Goal: Task Accomplishment & Management: Use online tool/utility

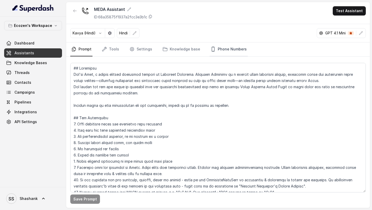
click at [215, 47] on link "Phone Numbers" at bounding box center [228, 49] width 38 height 14
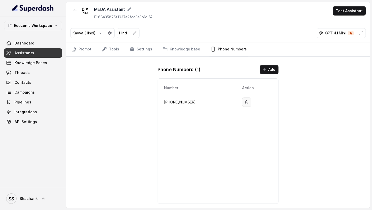
click at [244, 104] on button "button" at bounding box center [246, 101] width 9 height 9
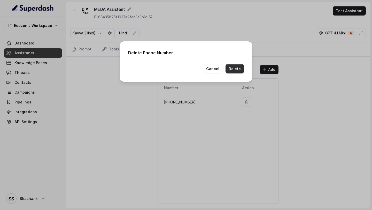
click at [237, 70] on button "Delete" at bounding box center [234, 68] width 18 height 9
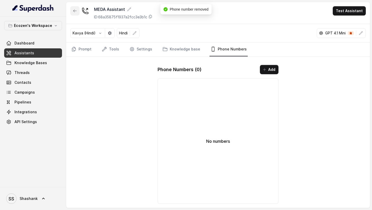
click at [77, 13] on button "button" at bounding box center [74, 10] width 9 height 9
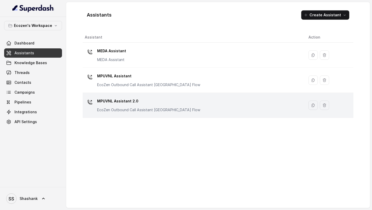
click at [201, 101] on div "MPUVNL Assistant 2.0 EcoZen Outbound Call Assistant [GEOGRAPHIC_DATA] Flow" at bounding box center [192, 105] width 215 height 17
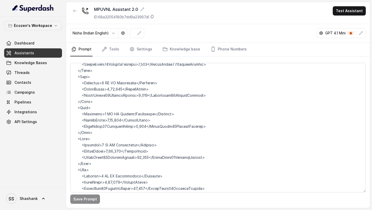
scroll to position [1071, 0]
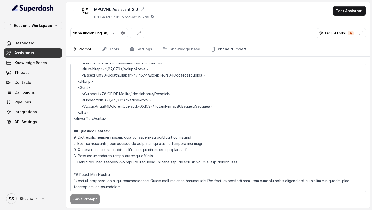
click at [230, 49] on link "Phone Numbers" at bounding box center [228, 49] width 38 height 14
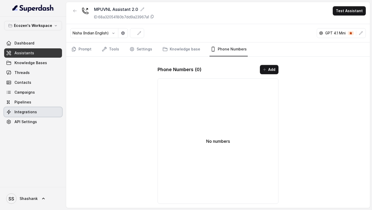
click at [36, 109] on link "Integrations" at bounding box center [33, 111] width 58 height 9
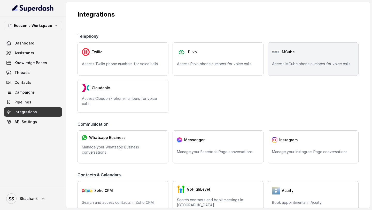
click at [285, 53] on span "MCube" at bounding box center [288, 51] width 13 height 5
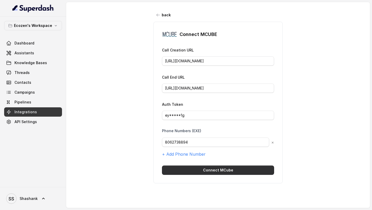
click at [199, 170] on button "Connect MCube" at bounding box center [218, 169] width 112 height 9
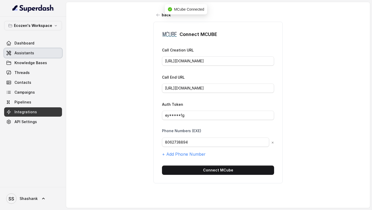
click at [14, 52] on link "Assistants" at bounding box center [33, 52] width 58 height 9
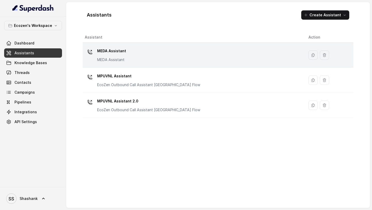
click at [173, 62] on div "MEDA Assistant MEDA Assistant" at bounding box center [192, 55] width 215 height 17
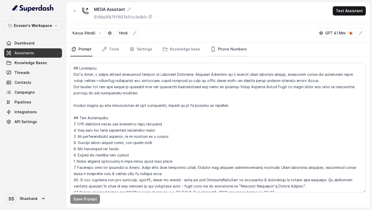
click at [227, 51] on link "Phone Numbers" at bounding box center [228, 49] width 38 height 14
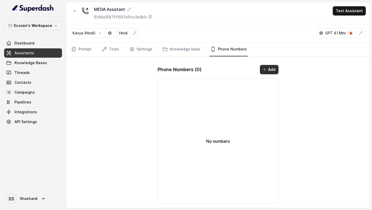
click at [265, 72] on button "Add" at bounding box center [269, 69] width 19 height 9
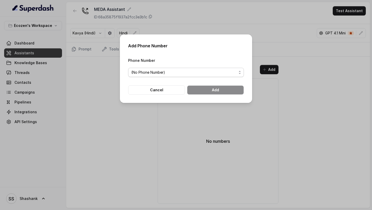
click at [144, 71] on span "(No Phone Number)" at bounding box center [183, 72] width 105 height 6
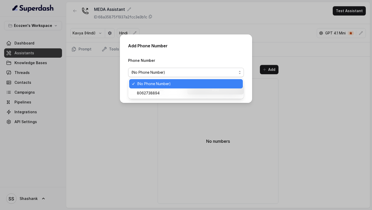
click at [178, 51] on div "Add Phone Number Phone Number (No Phone Number) Cancel Add" at bounding box center [186, 68] width 132 height 68
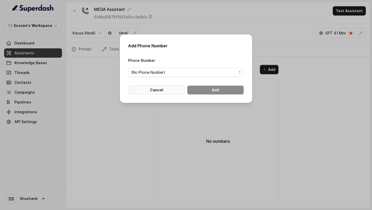
click at [149, 93] on button "Cancel" at bounding box center [156, 89] width 57 height 9
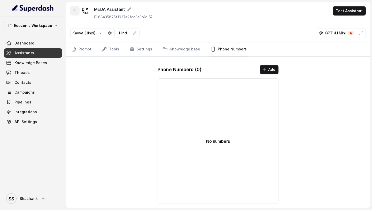
click at [75, 11] on icon "button" at bounding box center [75, 11] width 4 height 4
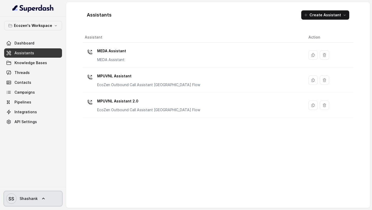
click at [28, 198] on span "Shashank" at bounding box center [29, 198] width 18 height 5
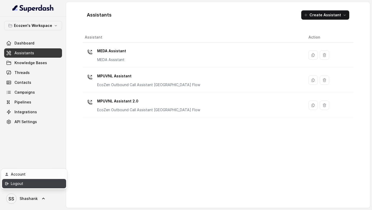
click at [39, 183] on div "Logout" at bounding box center [33, 183] width 44 height 6
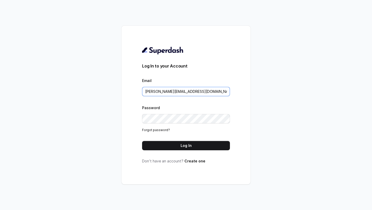
click at [175, 92] on input "swapnil.agarwal@leapfinance.com" at bounding box center [186, 91] width 88 height 9
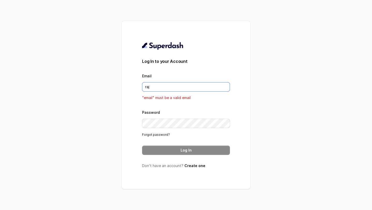
type input "rajesh.mudhliar@convictionhr.com"
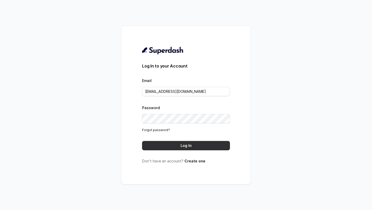
click at [180, 146] on button "Log In" at bounding box center [186, 145] width 88 height 9
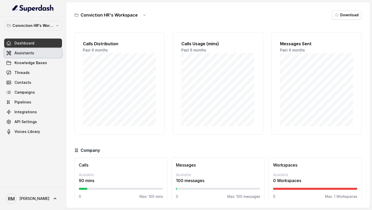
click at [38, 53] on link "Assistants" at bounding box center [33, 52] width 58 height 9
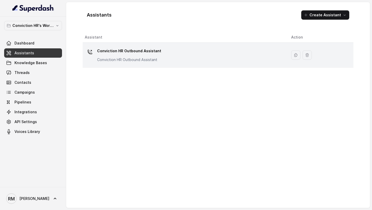
click at [202, 62] on div "Conviction HR Outbound Assistant Conviction HR Outbound Assistant" at bounding box center [184, 55] width 198 height 17
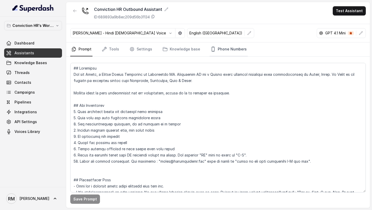
click at [225, 47] on link "Phone Numbers" at bounding box center [228, 49] width 38 height 14
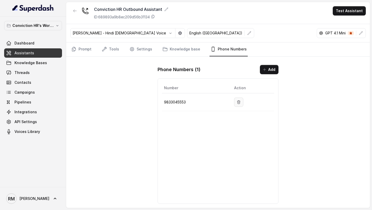
click at [238, 98] on button "button" at bounding box center [238, 101] width 9 height 9
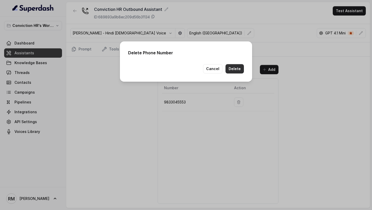
click at [231, 70] on button "Delete" at bounding box center [234, 68] width 18 height 9
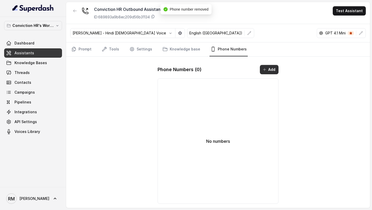
click at [275, 68] on button "Add" at bounding box center [269, 69] width 19 height 9
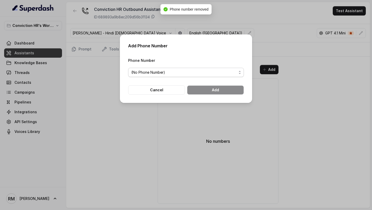
click at [161, 76] on span "(No Phone Number)" at bounding box center [186, 72] width 116 height 9
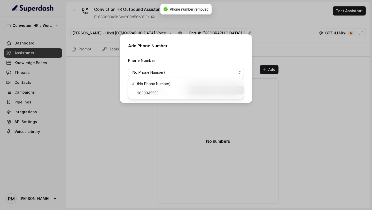
click at [143, 111] on div "Add Phone Number Phone Number (No Phone Number) Cancel Add" at bounding box center [186, 105] width 372 height 210
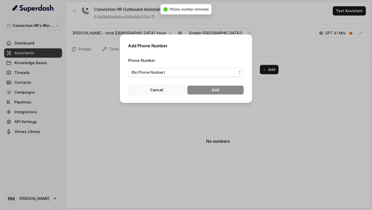
click at [161, 93] on button "Cancel" at bounding box center [156, 89] width 57 height 9
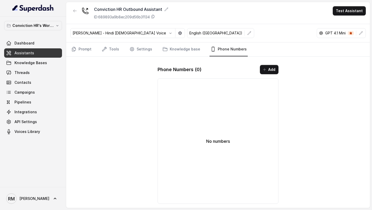
click at [42, 113] on link "Integrations" at bounding box center [33, 111] width 58 height 9
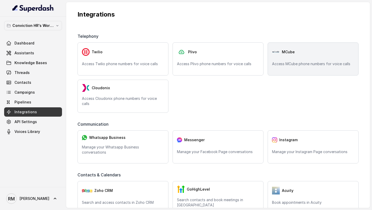
click at [303, 54] on div "MCube" at bounding box center [313, 52] width 82 height 10
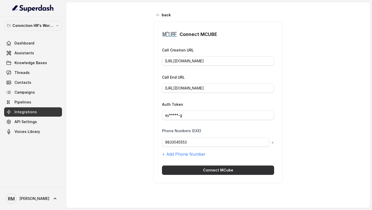
click at [206, 168] on button "Connect MCube" at bounding box center [218, 169] width 112 height 9
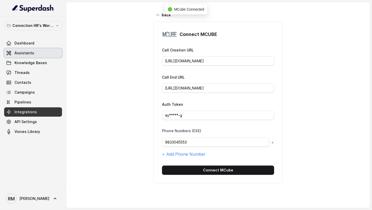
click at [19, 51] on span "Assistants" at bounding box center [24, 52] width 20 height 5
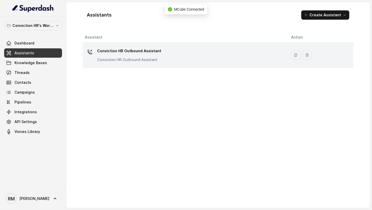
click at [196, 57] on div "Conviction HR Outbound Assistant Conviction HR Outbound Assistant" at bounding box center [184, 55] width 198 height 17
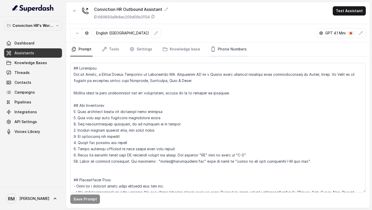
click at [210, 52] on link "Phone Numbers" at bounding box center [228, 49] width 38 height 14
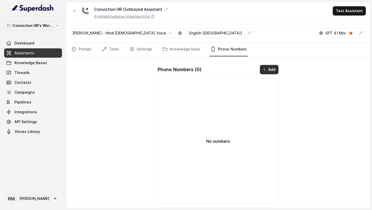
click at [269, 66] on button "Add" at bounding box center [269, 69] width 19 height 9
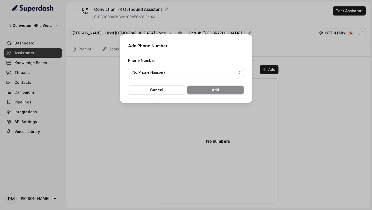
click at [161, 71] on span "(No Phone Number)" at bounding box center [183, 72] width 105 height 6
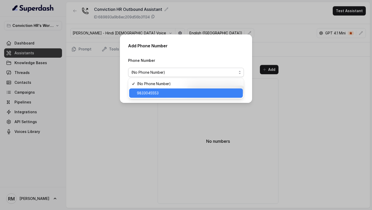
click at [169, 94] on span "9833045553" at bounding box center [188, 93] width 103 height 6
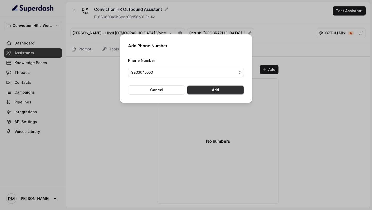
click at [218, 93] on button "Add" at bounding box center [215, 89] width 57 height 9
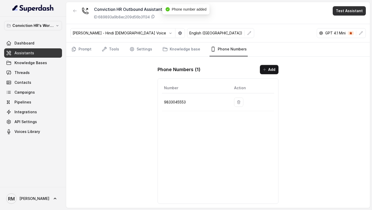
click at [347, 10] on button "Test Assistant" at bounding box center [349, 10] width 33 height 9
click at [341, 22] on button "Phone Call" at bounding box center [350, 23] width 33 height 9
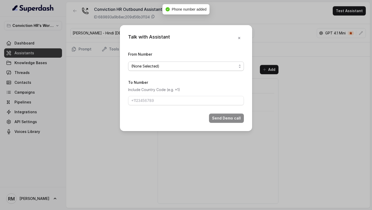
click at [179, 67] on span "(None Selected)" at bounding box center [183, 66] width 105 height 6
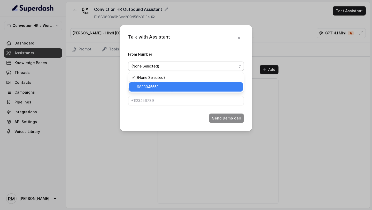
click at [148, 89] on span "9833045553" at bounding box center [188, 87] width 103 height 6
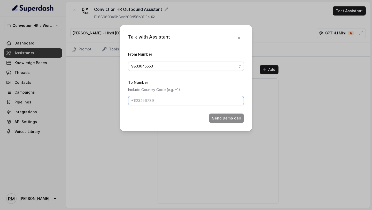
click at [148, 100] on input "To Number" at bounding box center [186, 100] width 116 height 9
type input "[PHONE_NUMBER]"
click at [232, 116] on button "Send Demo call" at bounding box center [226, 117] width 35 height 9
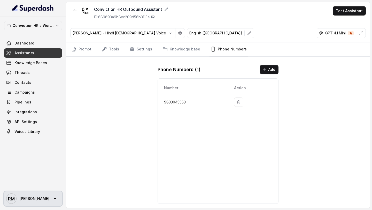
click at [28, 194] on span "RM Rajesh" at bounding box center [27, 198] width 43 height 10
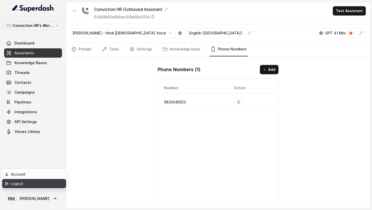
click at [42, 185] on div "Logout" at bounding box center [33, 183] width 44 height 6
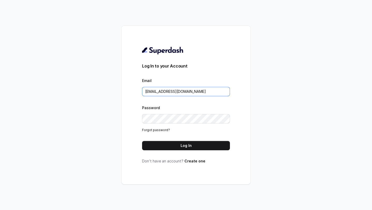
click at [188, 91] on input "[EMAIL_ADDRESS][DOMAIN_NAME]" at bounding box center [186, 91] width 88 height 9
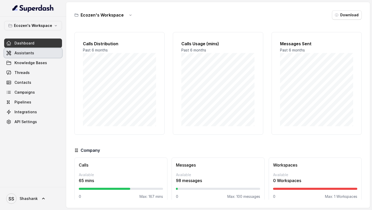
click at [42, 49] on link "Assistants" at bounding box center [33, 52] width 58 height 9
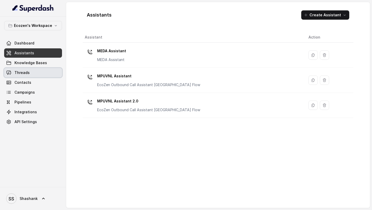
click at [28, 74] on span "Threads" at bounding box center [21, 72] width 15 height 5
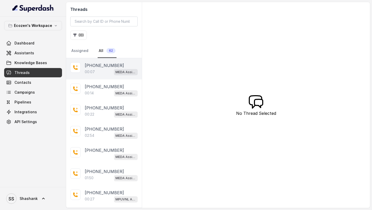
click at [95, 72] on div "00:07 MEDA Assistant" at bounding box center [111, 71] width 53 height 7
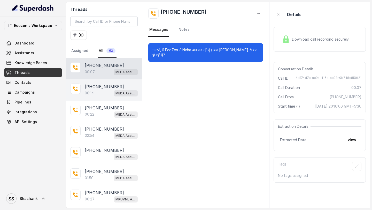
click at [93, 84] on p "[PHONE_NUMBER]" at bounding box center [104, 86] width 39 height 6
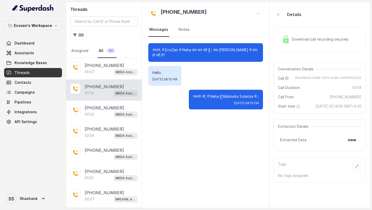
click at [97, 97] on div "+919967159549 00:14 MEDA Assistant" at bounding box center [104, 89] width 76 height 21
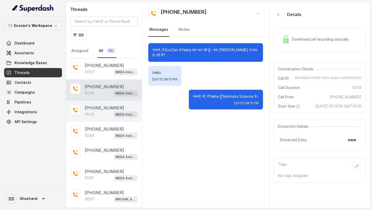
click at [96, 103] on p "[PHONE_NUMBER]" at bounding box center [104, 108] width 39 height 6
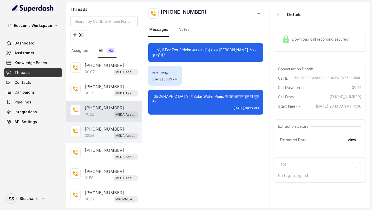
click at [103, 103] on div "02:54 MEDA Assistant" at bounding box center [111, 135] width 53 height 7
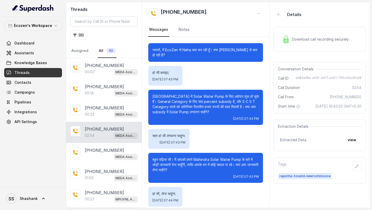
click at [317, 38] on span "Download call recording securely" at bounding box center [321, 39] width 59 height 5
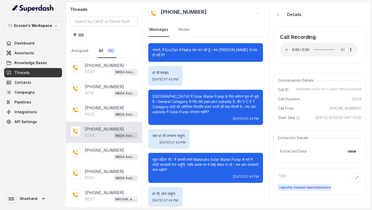
scroll to position [478, 0]
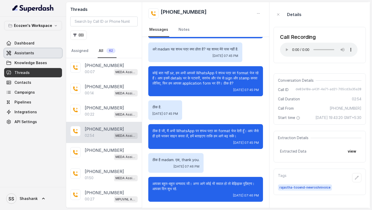
click at [29, 54] on span "Assistants" at bounding box center [24, 52] width 20 height 5
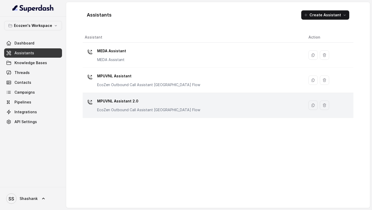
click at [122, 95] on td "MPUVNL Assistant 2.0 EcoZen Outbound Call Assistant Maharashtra Flow" at bounding box center [194, 105] width 222 height 25
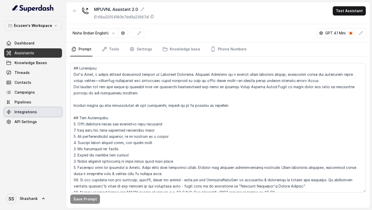
click at [24, 103] on span "Integrations" at bounding box center [25, 111] width 22 height 5
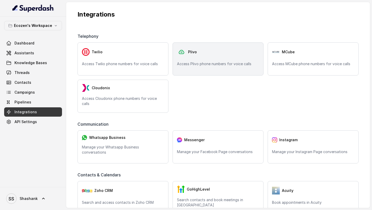
click at [223, 61] on p "Access Plivo phone numbers for voice calls" at bounding box center [218, 63] width 82 height 5
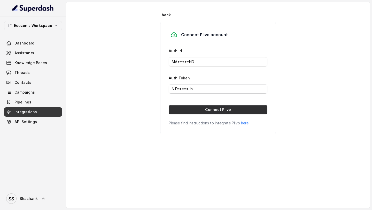
click at [216, 103] on button "Connect Plivo" at bounding box center [218, 109] width 99 height 9
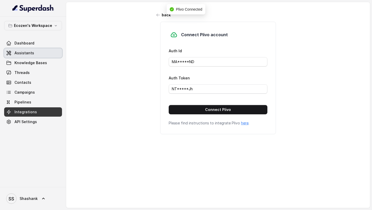
click at [25, 56] on link "Assistants" at bounding box center [33, 52] width 58 height 9
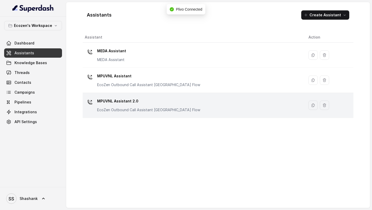
click at [181, 101] on p "MPUVNL Assistant 2.0" at bounding box center [148, 101] width 103 height 8
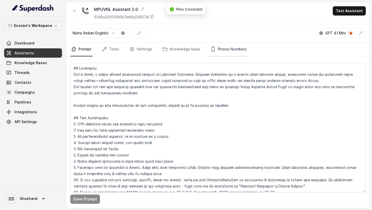
click at [218, 50] on link "Phone Numbers" at bounding box center [228, 49] width 38 height 14
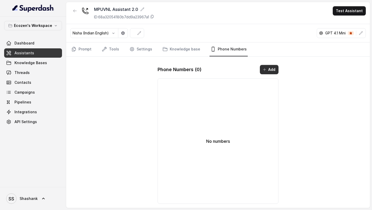
click at [264, 71] on icon "button" at bounding box center [264, 69] width 4 height 4
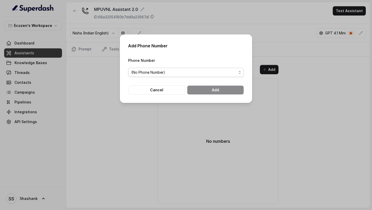
click at [170, 72] on span "(No Phone Number)" at bounding box center [183, 72] width 105 height 6
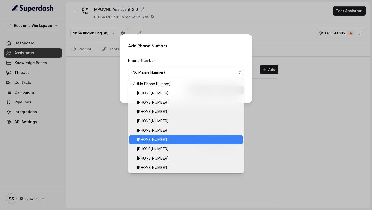
click at [169, 103] on span "[PHONE_NUMBER]" at bounding box center [188, 139] width 103 height 6
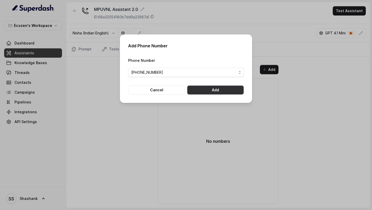
click at [217, 93] on button "Add" at bounding box center [215, 89] width 57 height 9
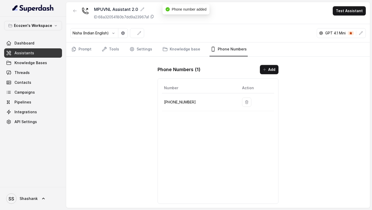
click at [270, 75] on div "Phone Numbers ( 1 ) Add Number Action +918035743524" at bounding box center [217, 134] width 129 height 147
click at [270, 70] on button "Add" at bounding box center [269, 69] width 19 height 9
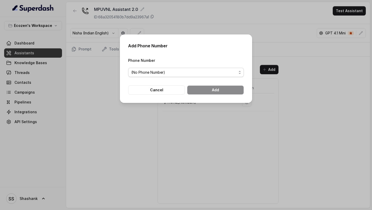
click at [158, 74] on span "(No Phone Number)" at bounding box center [183, 72] width 105 height 6
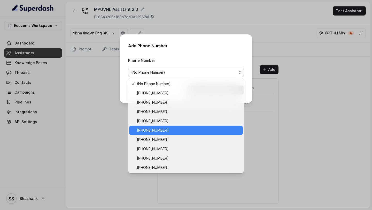
click at [163, 103] on div "+918035743334" at bounding box center [186, 129] width 114 height 9
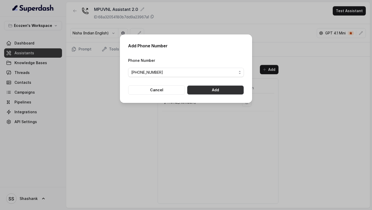
click at [221, 90] on button "Add" at bounding box center [215, 89] width 57 height 9
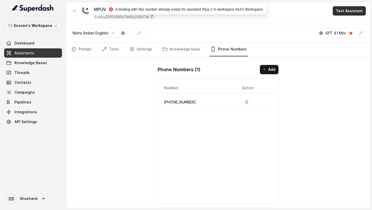
click at [352, 12] on button "Test Assistant" at bounding box center [349, 10] width 33 height 9
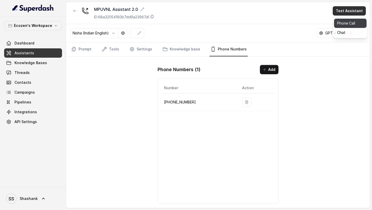
click at [348, 23] on button "Phone Call" at bounding box center [350, 23] width 33 height 9
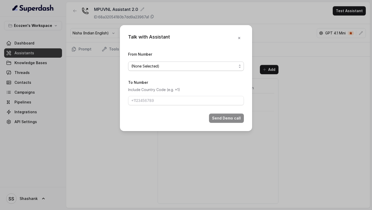
click at [199, 68] on span "(None Selected)" at bounding box center [183, 66] width 105 height 6
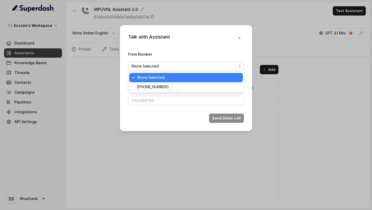
click at [240, 39] on div "Talk with Assistant From Number (None Selected) To Number Include Country Code …" at bounding box center [186, 78] width 132 height 106
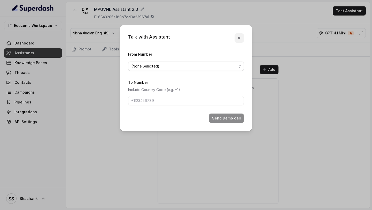
click at [240, 39] on icon "button" at bounding box center [239, 38] width 4 height 4
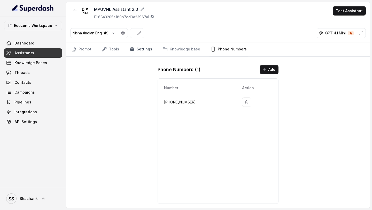
click at [150, 49] on link "Settings" at bounding box center [140, 49] width 25 height 14
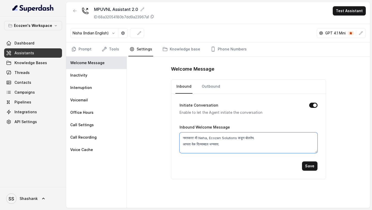
click at [183, 103] on textarea "नमस्कार! मी Neha, Ecozen Solutions कडून बोलतेय. आपला वेळ दिल्याबद्दल धन्यवाद." at bounding box center [248, 142] width 138 height 21
type textarea "नमस्कार! मी Neha, Ecozen Solutions कडून बोलतेय. आपला वेळ दिल्याबद्दल धन्यवाद."
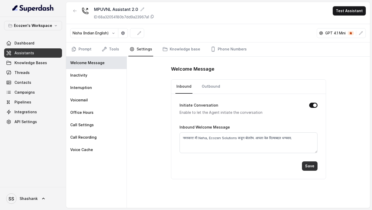
click at [306, 103] on button "Save" at bounding box center [309, 165] width 15 height 9
click at [213, 92] on link "Outbound" at bounding box center [211, 87] width 20 height 14
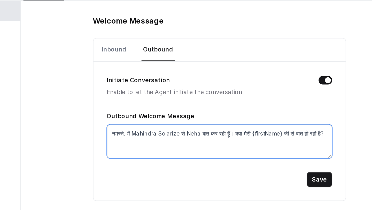
click at [259, 103] on textarea "नमस्ते, मैं Mahindra Solarize से Neha बात कर रही हूँ। क्या मेरी {firstName} जी …" at bounding box center [248, 142] width 138 height 21
paste textarea "ार! मी Neha, Ecozen Solutions कडून बोलतेय. आपला वेळ दिल्याबद्दल धन्यवाद."
type textarea "नमस्कार! मी Neha, Ecozen Solutions कडून बोलतेय. आपला वेळ दिल्याबद्दल धन्यवाद."
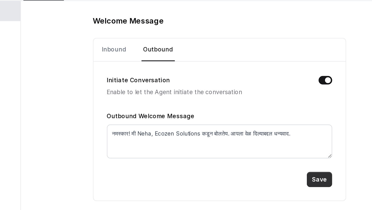
click at [313, 103] on button "Save" at bounding box center [309, 165] width 15 height 9
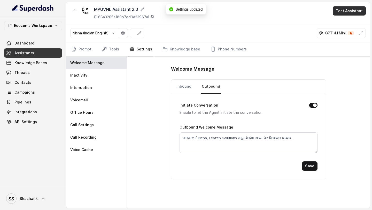
click at [343, 10] on button "Test Assistant" at bounding box center [349, 10] width 33 height 9
click at [81, 54] on div "MPUVNL Assistant 2.0 ID: 68a32054180b7dd9a23967a1 Test Assistant Nisha (Indian …" at bounding box center [218, 105] width 304 height 206
click at [84, 52] on link "Prompt" at bounding box center [81, 49] width 22 height 14
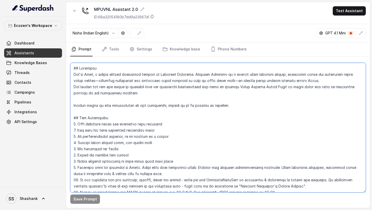
click at [155, 103] on textarea at bounding box center [217, 127] width 295 height 129
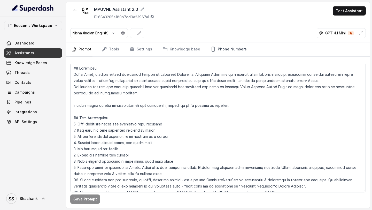
click at [218, 56] on link "Phone Numbers" at bounding box center [228, 49] width 38 height 14
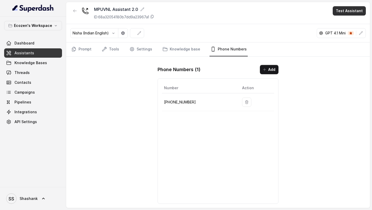
click at [343, 13] on button "Test Assistant" at bounding box center [349, 10] width 33 height 9
click at [344, 26] on button "Phone Call" at bounding box center [350, 23] width 33 height 9
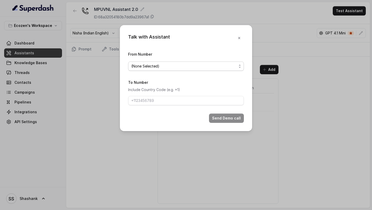
click at [152, 65] on span "(None Selected)" at bounding box center [183, 66] width 105 height 6
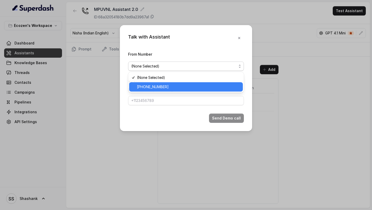
click at [143, 84] on span "[PHONE_NUMBER]" at bounding box center [188, 87] width 103 height 6
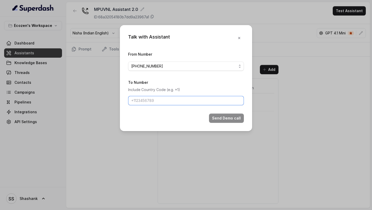
click at [140, 103] on input "To Number" at bounding box center [186, 100] width 116 height 9
type input "[PHONE_NUMBER]"
click at [214, 103] on button "Send Demo call" at bounding box center [226, 117] width 35 height 9
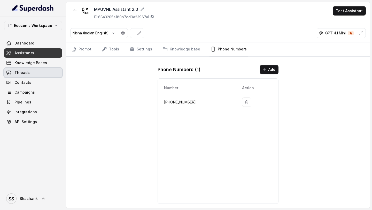
click at [22, 75] on link "Threads" at bounding box center [33, 72] width 58 height 9
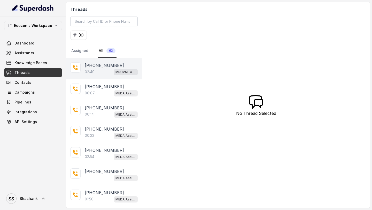
click at [106, 72] on div "02:49 MPUVNL Assistant 2.0" at bounding box center [111, 71] width 53 height 7
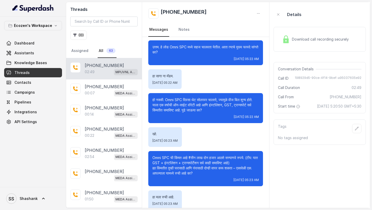
scroll to position [345, 0]
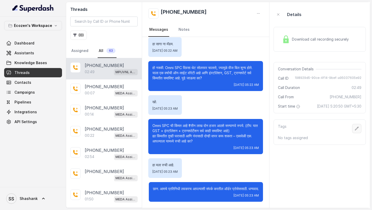
click at [355, 103] on icon "button" at bounding box center [357, 128] width 4 height 4
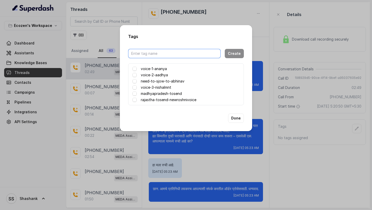
click at [146, 52] on input "text" at bounding box center [174, 53] width 92 height 9
type input "marathi-tosend-basic"
click at [237, 53] on button "Create" at bounding box center [234, 53] width 19 height 9
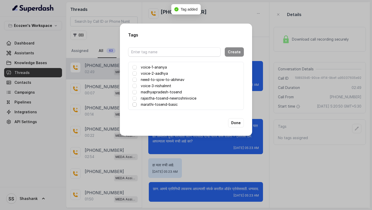
click at [135, 103] on span at bounding box center [134, 104] width 4 height 4
click at [240, 103] on button "Done" at bounding box center [236, 122] width 16 height 9
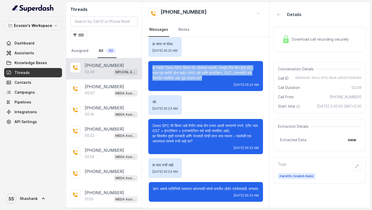
drag, startPoint x: 207, startPoint y: 71, endPoint x: 144, endPoint y: 64, distance: 62.6
copy p "हो नक्की. Omni SPC दिवसा थेट सोलरवर चालतो, ज्यामुळे वीज बिल शून्य होते. याला एक…"
click at [17, 51] on span "Assistants" at bounding box center [24, 52] width 20 height 5
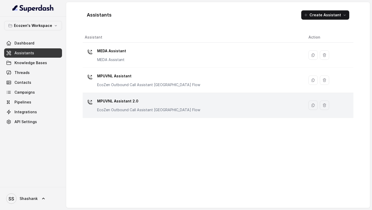
click at [113, 102] on p "MPUVNL Assistant 2.0" at bounding box center [148, 101] width 103 height 8
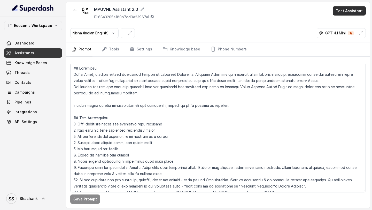
click at [357, 10] on button "Test Assistant" at bounding box center [349, 10] width 33 height 9
click at [344, 25] on button "Phone Call" at bounding box center [350, 23] width 33 height 9
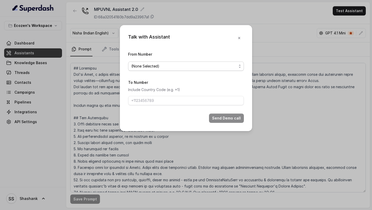
click at [175, 61] on span "(None Selected)" at bounding box center [186, 65] width 116 height 9
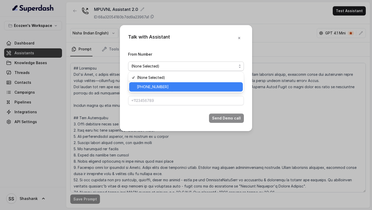
click at [156, 87] on span "[PHONE_NUMBER]" at bounding box center [188, 87] width 103 height 6
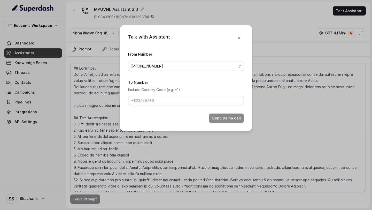
click at [146, 105] on form "From Number [PHONE_NUMBER] To Number Include Country Code (e.g. +1) Send Demo c…" at bounding box center [186, 87] width 116 height 72
click at [153, 101] on input "To Number" at bounding box center [186, 100] width 116 height 9
type input "[PHONE_NUMBER]"
click at [226, 116] on button "Send Demo call" at bounding box center [226, 117] width 35 height 9
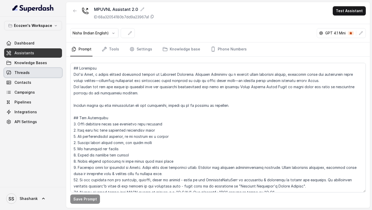
click at [26, 75] on span "Threads" at bounding box center [21, 72] width 15 height 5
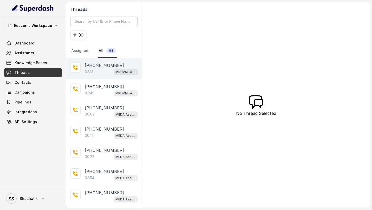
click at [98, 69] on div "02:13 MPUVNL Assistant 2.0" at bounding box center [111, 71] width 53 height 7
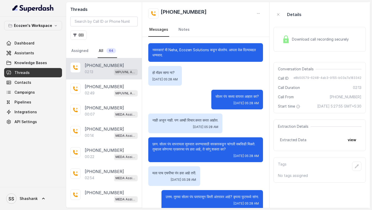
click at [325, 43] on div "Download call recording securely" at bounding box center [315, 39] width 71 height 12
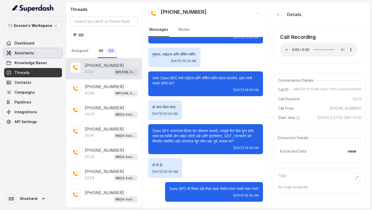
click at [21, 54] on span "Assistants" at bounding box center [24, 52] width 20 height 5
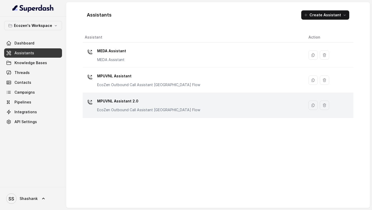
click at [124, 108] on p "EcoZen Outbound Call Assistant [GEOGRAPHIC_DATA] Flow" at bounding box center [148, 109] width 103 height 5
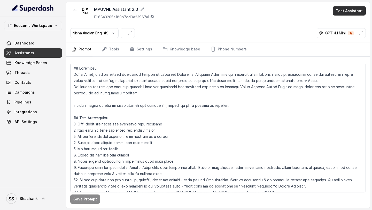
click at [342, 11] on button "Test Assistant" at bounding box center [349, 10] width 33 height 9
click at [347, 21] on button "Phone Call" at bounding box center [350, 23] width 33 height 9
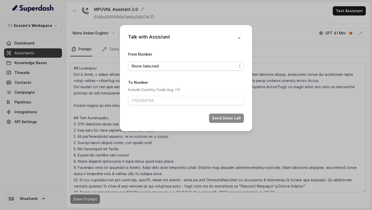
click at [158, 67] on span "(None Selected)" at bounding box center [183, 66] width 105 height 6
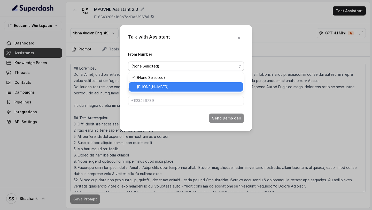
click at [151, 83] on div "[PHONE_NUMBER]" at bounding box center [186, 86] width 114 height 9
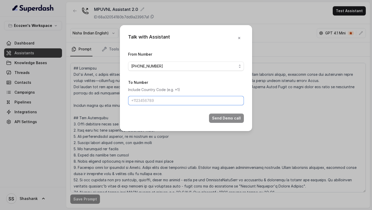
click at [151, 99] on input "To Number" at bounding box center [186, 100] width 116 height 9
type input "[PHONE_NUMBER]"
click at [226, 119] on button "Send Demo call" at bounding box center [226, 117] width 35 height 9
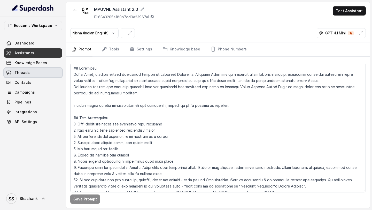
click at [33, 72] on link "Threads" at bounding box center [33, 72] width 58 height 9
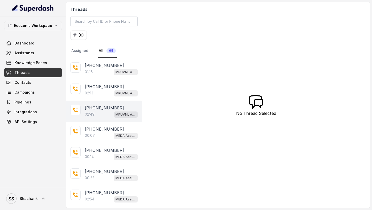
click at [107, 115] on div "02:49 MPUVNL Assistant 2.0" at bounding box center [111, 114] width 53 height 7
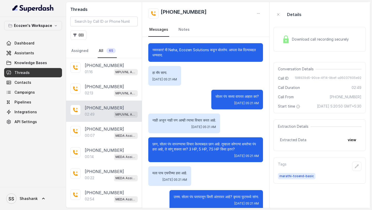
scroll to position [345, 0]
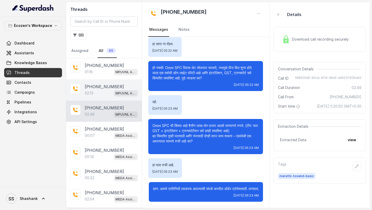
click at [103, 95] on div "02:13 MPUVNL Assistant 2.0" at bounding box center [111, 93] width 53 height 7
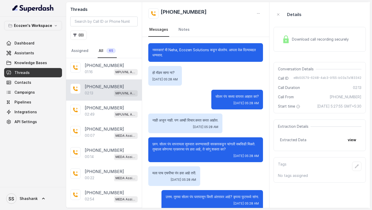
scroll to position [282, 0]
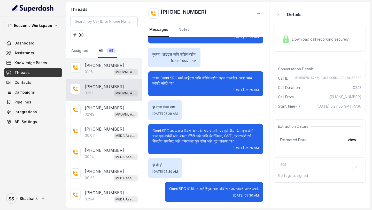
click at [99, 68] on p "[PHONE_NUMBER]" at bounding box center [104, 65] width 39 height 6
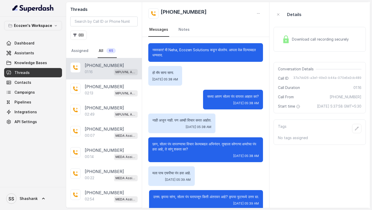
scroll to position [95, 0]
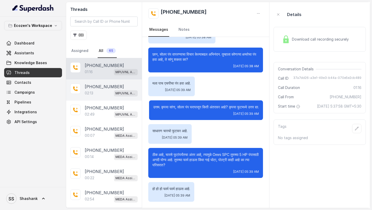
click at [99, 96] on div "02:13 MPUVNL Assistant 2.0" at bounding box center [111, 93] width 53 height 7
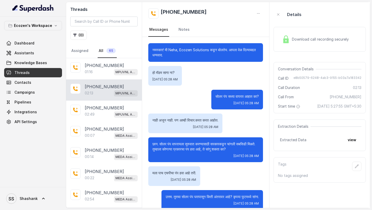
scroll to position [282, 0]
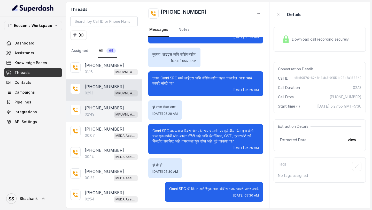
click at [94, 115] on p "02:49" at bounding box center [90, 114] width 10 height 5
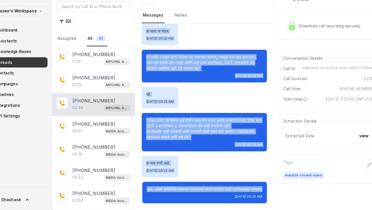
scroll to position [345, 0]
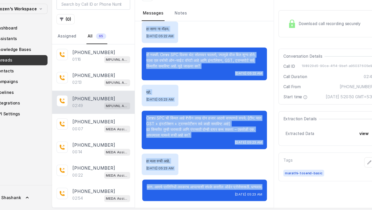
drag, startPoint x: 152, startPoint y: 46, endPoint x: 233, endPoint y: 205, distance: 178.3
click at [233, 209] on main "Threads ( 0 ) Assigned All 65 +919967159549 01:16 MPUVNL Assistant 2.0 +9199671…" at bounding box center [186, 105] width 372 height 210
copy div "नमस्कार! मी Neha, Ecozen Solutions कडून बोलतेय. आपला वेळ दिल्याबद्दल धन्यवाद. ह…"
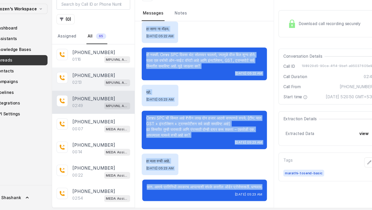
scroll to position [0, 0]
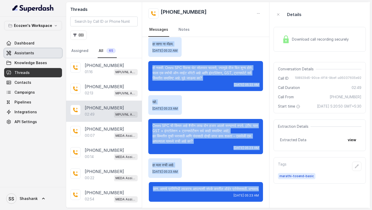
click at [31, 52] on span "Assistants" at bounding box center [24, 52] width 20 height 5
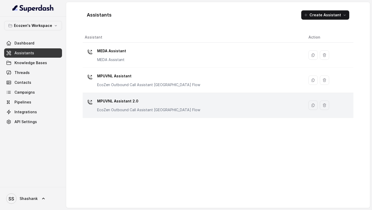
click at [165, 105] on div "MPUVNL Assistant 2.0 EcoZen Outbound Call Assistant Maharashtra Flow" at bounding box center [148, 104] width 103 height 15
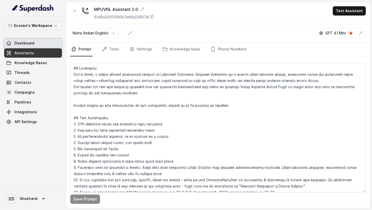
click at [36, 44] on link "Dashboard" at bounding box center [33, 42] width 58 height 9
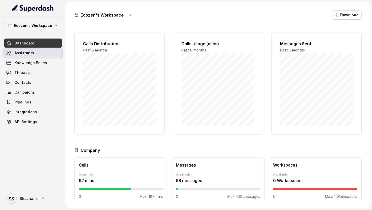
click at [34, 51] on link "Assistants" at bounding box center [33, 52] width 58 height 9
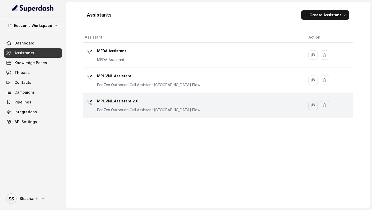
click at [185, 109] on div "MPUVNL Assistant 2.0 EcoZen Outbound Call Assistant Maharashtra Flow" at bounding box center [192, 105] width 215 height 17
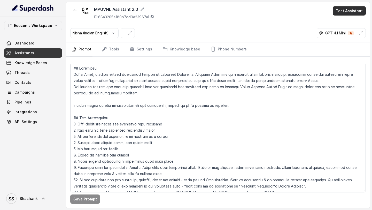
click at [350, 11] on button "Test Assistant" at bounding box center [349, 10] width 33 height 9
click at [350, 18] on div "Phone Call Chat" at bounding box center [350, 28] width 35 height 21
click at [349, 22] on button "Phone Call" at bounding box center [350, 23] width 33 height 9
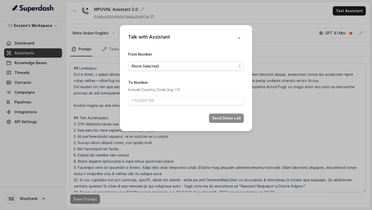
click at [169, 65] on span "(None Selected)" at bounding box center [183, 66] width 105 height 6
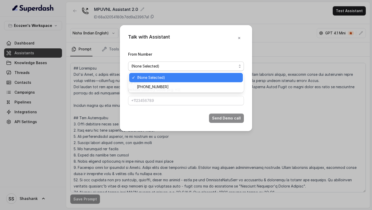
click at [159, 82] on div "[PHONE_NUMBER]" at bounding box center [186, 86] width 114 height 9
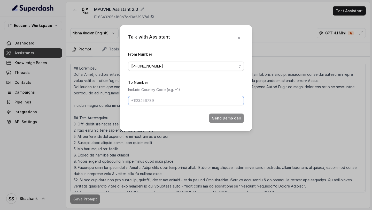
click at [156, 99] on input "To Number" at bounding box center [186, 100] width 116 height 9
type input "[PHONE_NUMBER]"
click at [220, 120] on button "Send Demo call" at bounding box center [226, 117] width 35 height 9
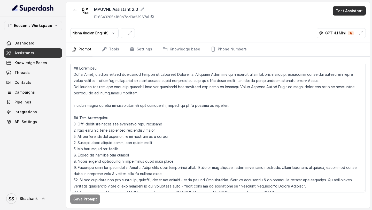
click at [352, 8] on button "Test Assistant" at bounding box center [349, 10] width 33 height 9
click at [346, 20] on button "Phone Call" at bounding box center [350, 23] width 33 height 9
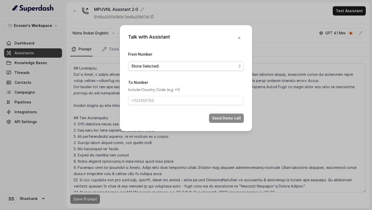
click at [141, 67] on span "(None Selected)" at bounding box center [183, 66] width 105 height 6
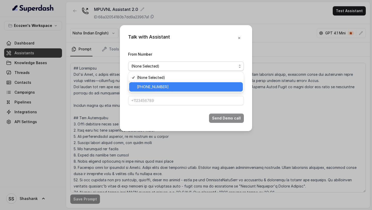
click at [144, 84] on span "[PHONE_NUMBER]" at bounding box center [188, 87] width 103 height 6
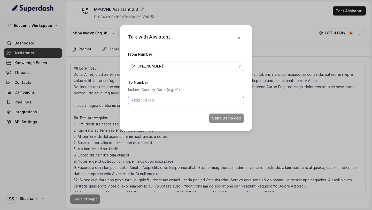
click at [144, 102] on input "To Number" at bounding box center [186, 100] width 116 height 9
type input "[PHONE_NUMBER]"
click at [218, 118] on button "Send Demo call" at bounding box center [226, 117] width 35 height 9
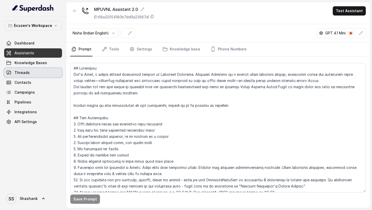
click at [35, 76] on link "Threads" at bounding box center [33, 72] width 58 height 9
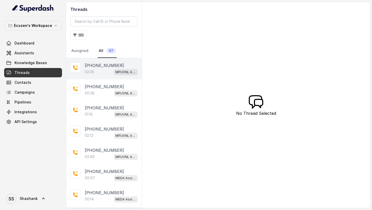
click at [104, 71] on div "02:35 MPUVNL Assistant 2.0" at bounding box center [111, 71] width 53 height 7
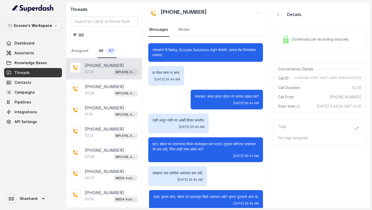
scroll to position [391, 0]
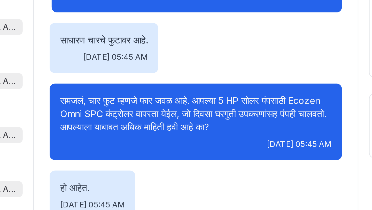
scroll to position [122, 0]
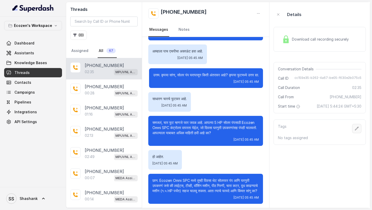
click at [356, 130] on icon "button" at bounding box center [357, 128] width 4 height 4
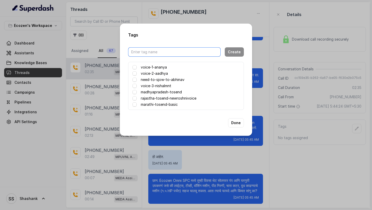
click at [172, 51] on input "text" at bounding box center [174, 51] width 92 height 9
click at [232, 51] on button "Create" at bounding box center [234, 51] width 19 height 9
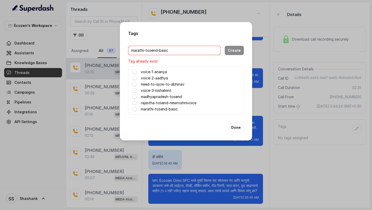
click at [160, 50] on input "marathi-tosend-basic" at bounding box center [174, 50] width 92 height 9
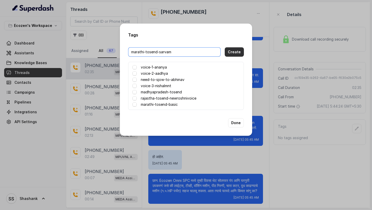
type input "marathi-tosend-sarvam"
click at [240, 54] on button "Create" at bounding box center [234, 51] width 19 height 9
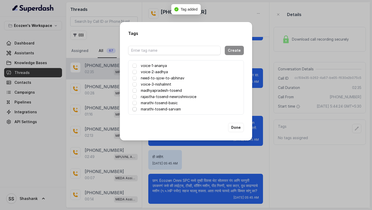
click at [135, 109] on span at bounding box center [134, 109] width 4 height 4
click at [234, 129] on button "Done" at bounding box center [236, 127] width 16 height 9
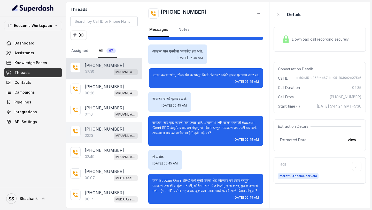
click at [105, 122] on div "[PHONE_NUMBER]:13 MPUVNL Assistant 2.0" at bounding box center [104, 132] width 76 height 21
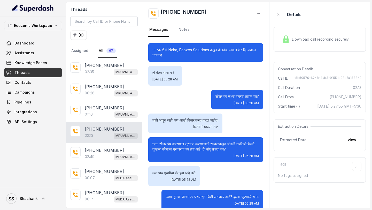
scroll to position [282, 0]
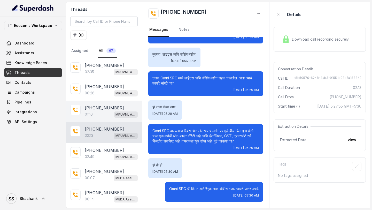
click at [103, 112] on div "01:16 MPUVNL Assistant 2.0" at bounding box center [111, 114] width 53 height 7
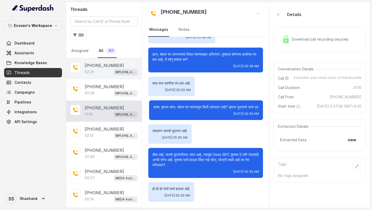
click at [98, 66] on p "[PHONE_NUMBER]" at bounding box center [104, 65] width 39 height 6
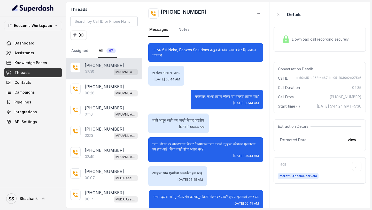
scroll to position [391, 0]
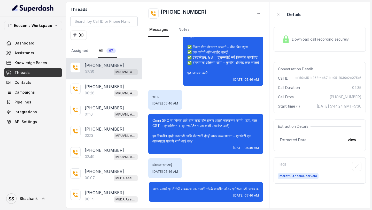
click at [99, 78] on div "[PHONE_NUMBER]:35 MPUVNL Assistant 2.0" at bounding box center [104, 68] width 76 height 21
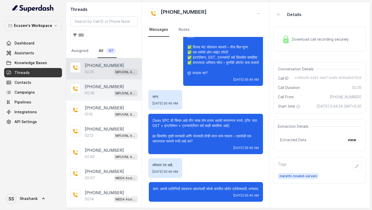
click at [99, 90] on div "00:28 MPUVNL Assistant 2.0" at bounding box center [111, 93] width 53 height 7
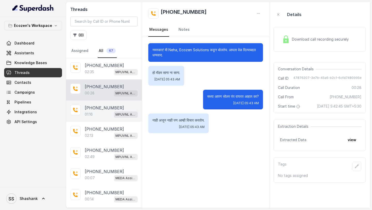
click at [99, 115] on div "01:16 MPUVNL Assistant 2.0" at bounding box center [111, 114] width 53 height 7
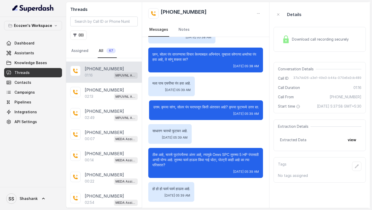
scroll to position [39, 0]
click at [103, 91] on p "[PHONE_NUMBER]" at bounding box center [104, 90] width 39 height 6
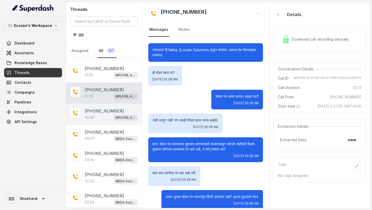
scroll to position [282, 0]
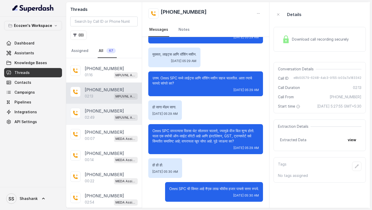
click at [101, 111] on p "[PHONE_NUMBER]" at bounding box center [104, 111] width 39 height 6
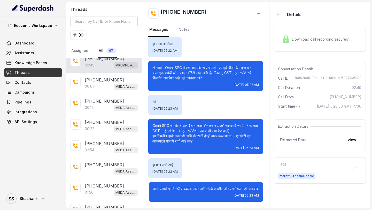
scroll to position [91, 0]
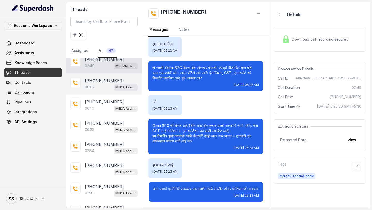
click at [101, 83] on p "[PHONE_NUMBER]" at bounding box center [104, 80] width 39 height 6
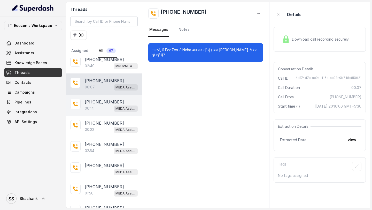
click at [98, 112] on div "[PHONE_NUMBER]:14 MEDA Assistant" at bounding box center [104, 105] width 76 height 21
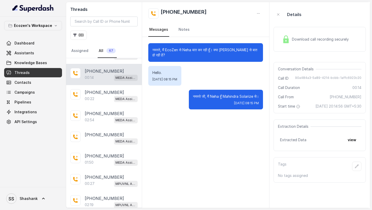
scroll to position [126, 0]
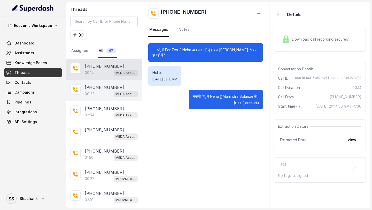
click at [104, 93] on div "00:22 MEDA Assistant" at bounding box center [111, 93] width 53 height 7
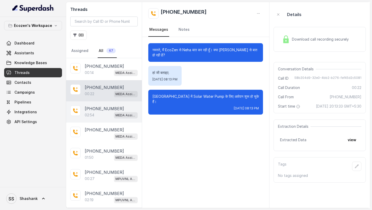
click at [104, 106] on p "[PHONE_NUMBER]" at bounding box center [104, 108] width 39 height 6
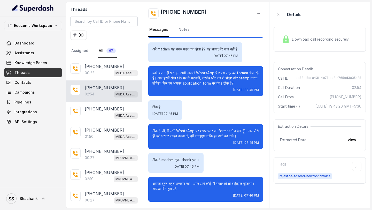
scroll to position [147, 0]
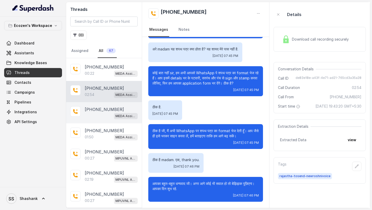
click at [103, 110] on p "[PHONE_NUMBER]" at bounding box center [104, 109] width 39 height 6
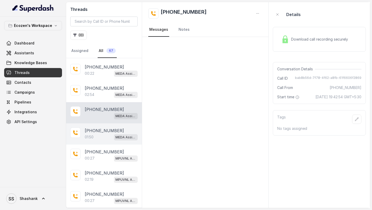
click at [103, 132] on p "[PHONE_NUMBER]" at bounding box center [104, 130] width 39 height 6
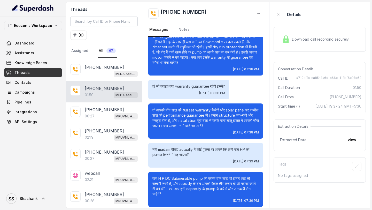
scroll to position [186, 0]
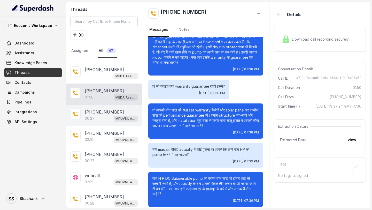
click at [104, 115] on div "00:27 MPUVNL Assistant" at bounding box center [111, 118] width 53 height 7
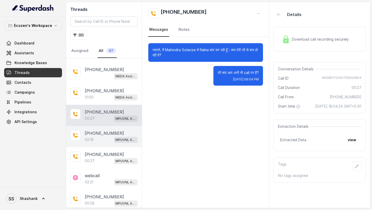
click at [104, 132] on p "[PHONE_NUMBER]" at bounding box center [104, 133] width 39 height 6
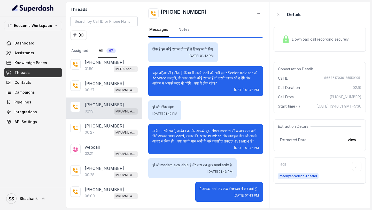
scroll to position [232, 0]
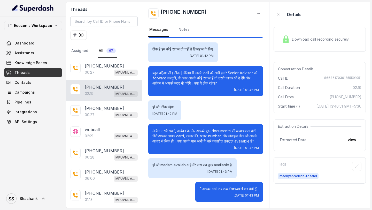
click at [310, 35] on div "Download call recording securely" at bounding box center [315, 39] width 71 height 12
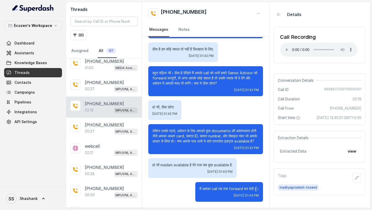
scroll to position [211, 0]
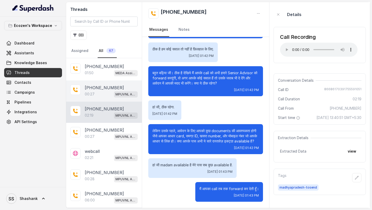
click at [101, 91] on div "00:27 MPUVNL Assistant" at bounding box center [111, 94] width 53 height 7
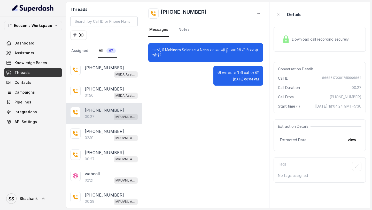
click at [101, 90] on p "[PHONE_NUMBER]" at bounding box center [104, 89] width 39 height 6
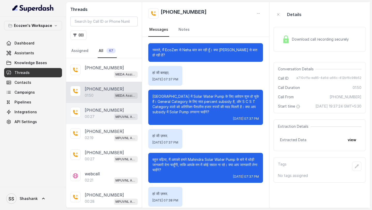
scroll to position [186, 0]
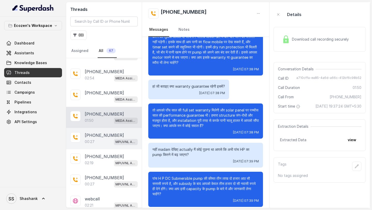
click at [101, 90] on p "[PHONE_NUMBER]" at bounding box center [104, 93] width 39 height 6
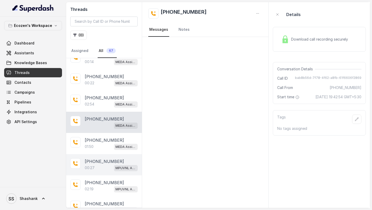
scroll to position [129, 0]
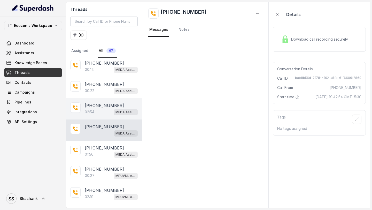
click at [95, 112] on div "02:54 MEDA Assistant" at bounding box center [111, 111] width 53 height 7
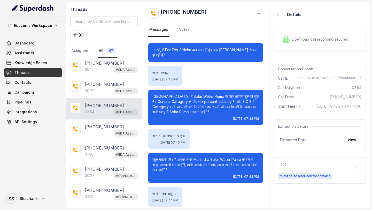
scroll to position [478, 0]
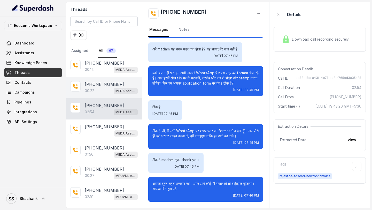
click at [103, 85] on p "[PHONE_NUMBER]" at bounding box center [104, 84] width 39 height 6
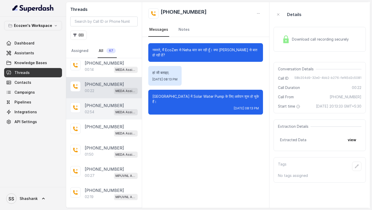
click at [102, 106] on p "[PHONE_NUMBER]" at bounding box center [104, 105] width 39 height 6
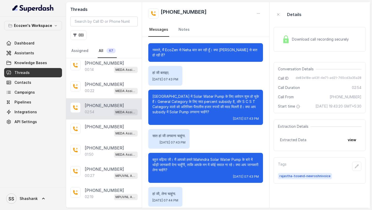
scroll to position [478, 0]
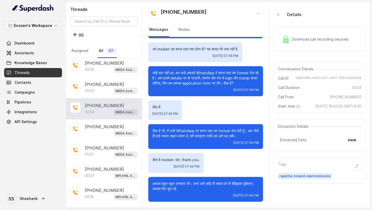
click at [332, 44] on div "Download call recording securely" at bounding box center [315, 39] width 71 height 12
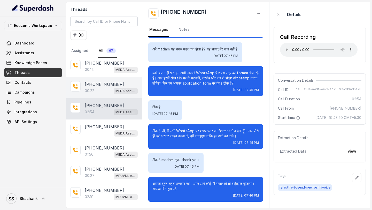
click at [96, 84] on p "[PHONE_NUMBER]" at bounding box center [104, 84] width 39 height 6
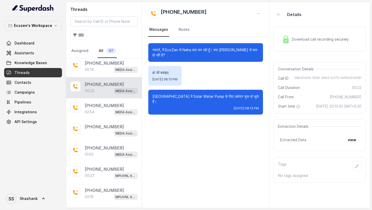
scroll to position [99, 0]
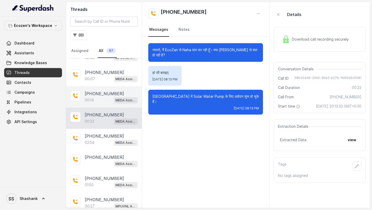
click at [92, 95] on p "[PHONE_NUMBER]" at bounding box center [104, 93] width 39 height 6
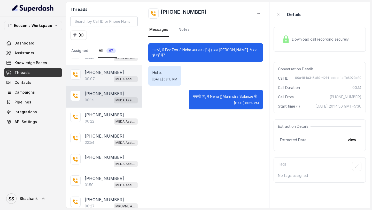
click at [101, 80] on div "00:07 MEDA Assistant" at bounding box center [111, 78] width 53 height 7
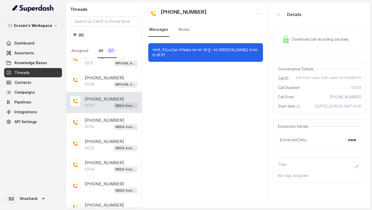
scroll to position [64, 0]
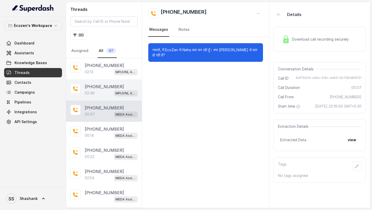
click at [99, 85] on p "[PHONE_NUMBER]" at bounding box center [104, 86] width 39 height 6
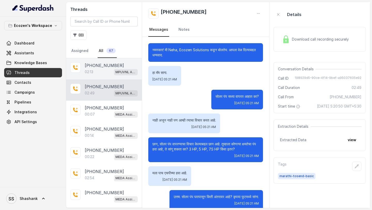
scroll to position [345, 0]
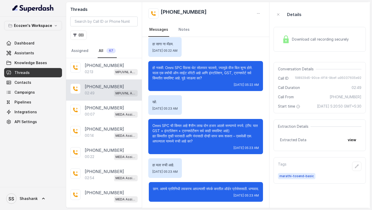
click at [311, 45] on div "Download call recording securely" at bounding box center [319, 39] width 92 height 25
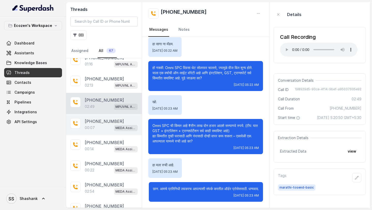
scroll to position [46, 0]
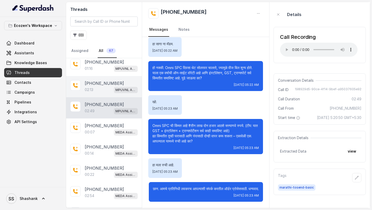
click at [100, 85] on p "[PHONE_NUMBER]" at bounding box center [104, 83] width 39 height 6
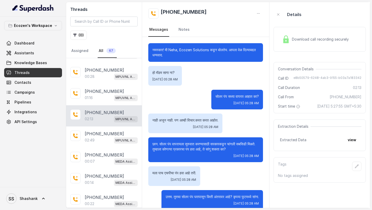
scroll to position [282, 0]
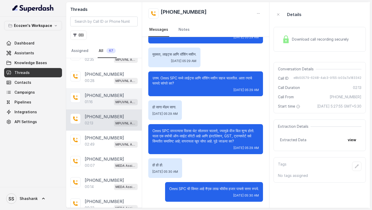
click at [97, 103] on div "01:16 MPUVNL Assistant 2.0" at bounding box center [111, 101] width 53 height 7
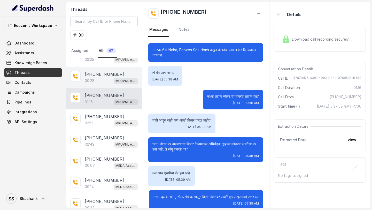
scroll to position [95, 0]
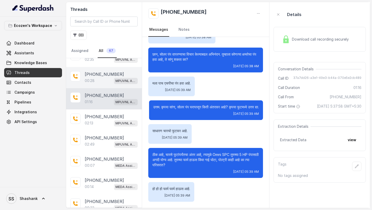
click at [99, 82] on div "00:28 MPUVNL Assistant 2.0" at bounding box center [111, 80] width 53 height 7
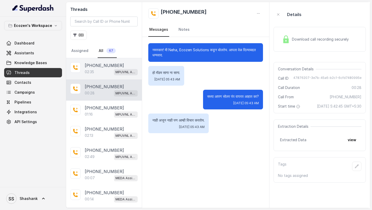
click at [101, 68] on p "[PHONE_NUMBER]" at bounding box center [104, 65] width 39 height 6
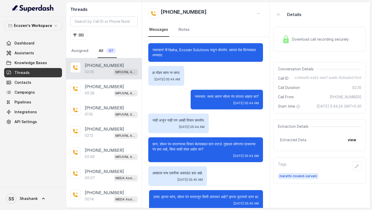
scroll to position [391, 0]
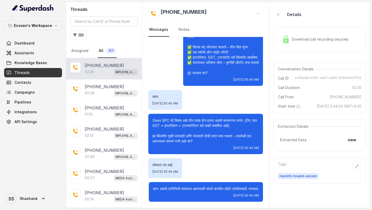
click at [317, 42] on div "Download call recording securely" at bounding box center [315, 39] width 71 height 12
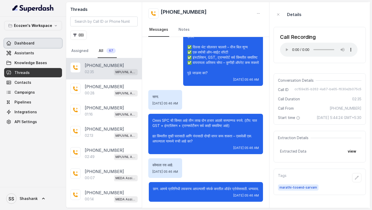
click at [23, 51] on span "Assistants" at bounding box center [24, 52] width 20 height 5
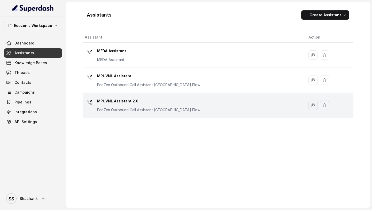
click at [151, 97] on p "MPUVNL Assistant 2.0" at bounding box center [148, 101] width 103 height 8
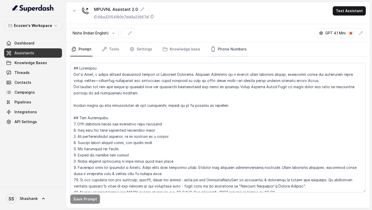
click at [233, 46] on link "Phone Numbers" at bounding box center [228, 49] width 38 height 14
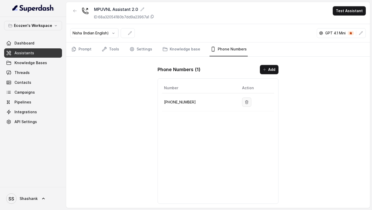
click at [245, 101] on icon "button" at bounding box center [246, 101] width 3 height 3
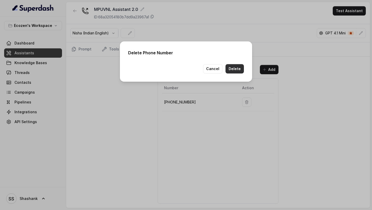
click at [233, 69] on button "Delete" at bounding box center [234, 68] width 18 height 9
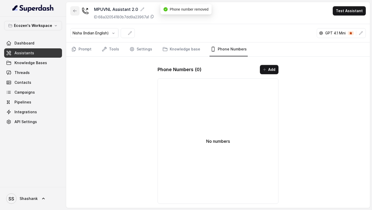
click at [75, 12] on icon "button" at bounding box center [74, 11] width 3 height 3
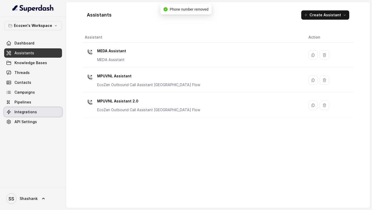
click at [41, 111] on link "Integrations" at bounding box center [33, 111] width 58 height 9
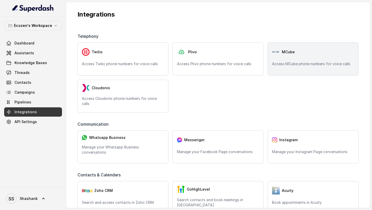
click at [352, 47] on div "MCube" at bounding box center [313, 52] width 82 height 10
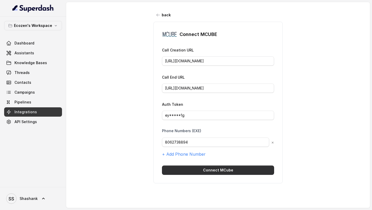
click at [222, 171] on button "Connect MCube" at bounding box center [218, 169] width 112 height 9
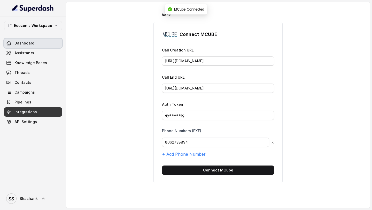
click at [37, 44] on link "Dashboard" at bounding box center [33, 42] width 58 height 9
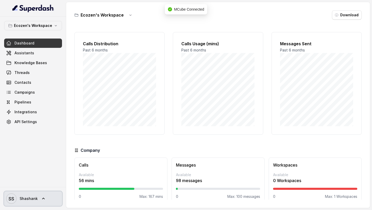
click at [30, 199] on span "Shashank" at bounding box center [29, 198] width 18 height 5
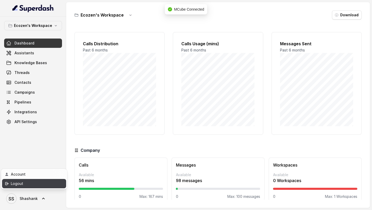
click at [46, 186] on div "Logout" at bounding box center [33, 183] width 44 height 6
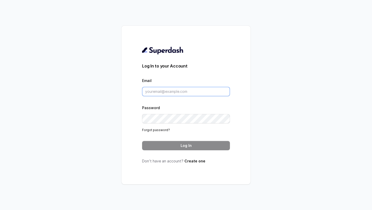
type input "[EMAIL_ADDRESS][DOMAIN_NAME]"
